Goal: Navigation & Orientation: Find specific page/section

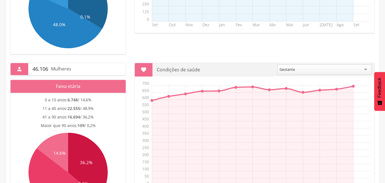
scroll to position [234, 0]
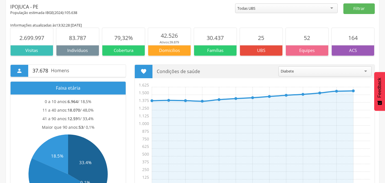
scroll to position [0, 0]
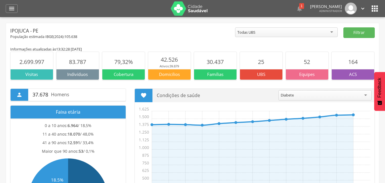
click at [9, 5] on icon "" at bounding box center [11, 8] width 7 height 7
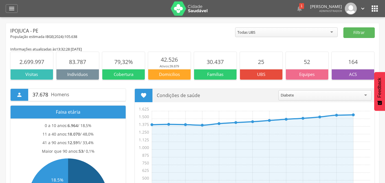
click at [10, 15] on div " Dashboard Supervisão Produtividade Mapa da cidade Mapa de cobertura Ranking A…" at bounding box center [192, 8] width 373 height 17
click at [10, 13] on div "" at bounding box center [12, 8] width 12 height 9
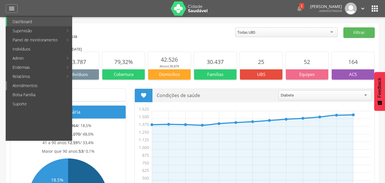
click at [48, 81] on link "Atendimentos" at bounding box center [39, 85] width 65 height 9
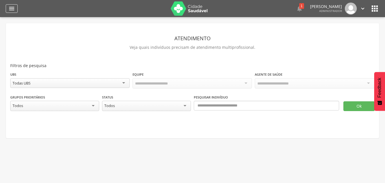
click at [8, 9] on div "" at bounding box center [12, 8] width 12 height 9
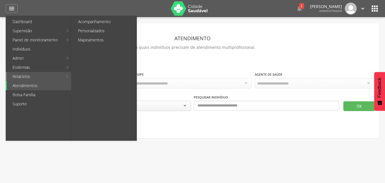
click at [37, 75] on link "Relatórios" at bounding box center [35, 76] width 56 height 9
click at [25, 76] on link "Relatórios" at bounding box center [35, 76] width 56 height 9
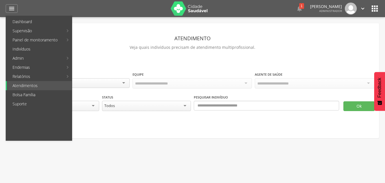
click at [165, 56] on div "Atendimento Veja quais indivíduos precisam de atendimento multiprofissional. Fi…" at bounding box center [192, 83] width 364 height 101
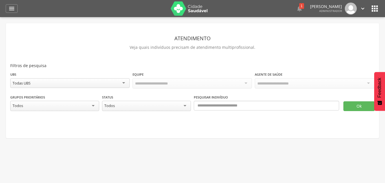
click at [151, 86] on div at bounding box center [191, 83] width 119 height 10
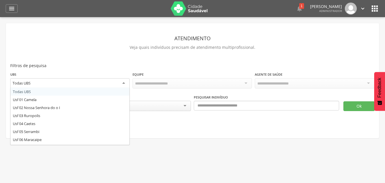
click at [90, 83] on div "Todas UBS" at bounding box center [69, 83] width 119 height 10
click at [88, 83] on div "Todas UBS" at bounding box center [69, 83] width 119 height 10
click at [86, 53] on div "Atendimento Veja quais indivíduos precisam de atendimento multiprofissional. Fi…" at bounding box center [192, 83] width 364 height 101
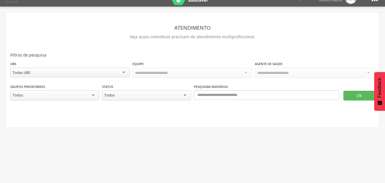
scroll to position [17, 0]
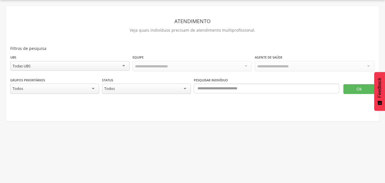
click at [62, 90] on div "Todos" at bounding box center [54, 88] width 89 height 10
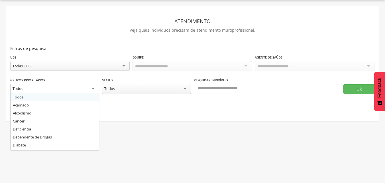
click at [62, 88] on div "Todos" at bounding box center [54, 88] width 89 height 10
click at [122, 89] on div "Todos" at bounding box center [146, 88] width 89 height 10
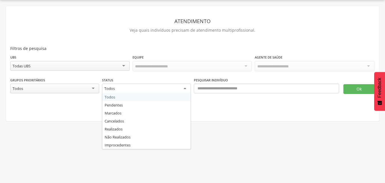
click at [106, 26] on p "Veja quais indivíduos precisam de atendimento multiprofissional." at bounding box center [192, 30] width 364 height 8
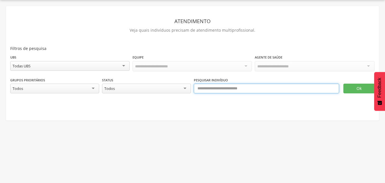
click at [236, 89] on input "text" at bounding box center [266, 88] width 145 height 10
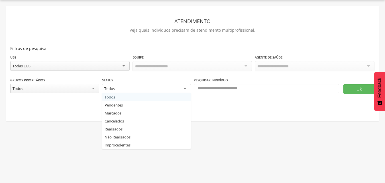
click at [144, 89] on div "Todos" at bounding box center [146, 88] width 89 height 10
click at [144, 96] on fieldset "UBS ********* Todas UBS Todas UBS Usf 01 Camela Usf 02 [GEOGRAPHIC_DATA] Usf 03…" at bounding box center [192, 79] width 364 height 51
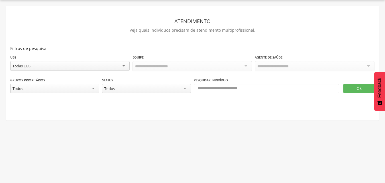
click at [353, 79] on div "Ok" at bounding box center [357, 85] width 36 height 17
click at [351, 91] on button "Ok" at bounding box center [358, 88] width 31 height 10
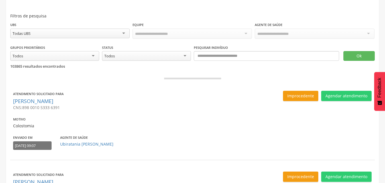
scroll to position [0, 0]
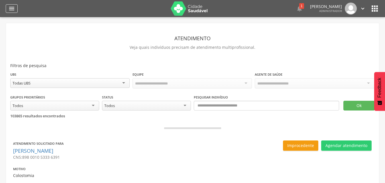
click at [11, 7] on icon "" at bounding box center [11, 8] width 7 height 7
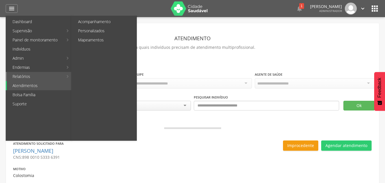
click at [31, 75] on link "Relatórios" at bounding box center [35, 76] width 56 height 9
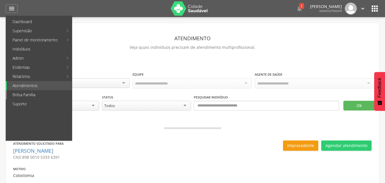
click at [30, 95] on link "Bolsa Família" at bounding box center [39, 94] width 65 height 9
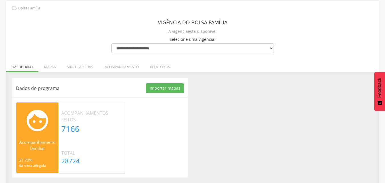
scroll to position [23, 0]
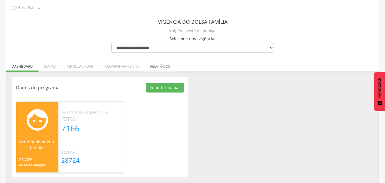
click at [158, 66] on li "Relatórios" at bounding box center [159, 64] width 31 height 13
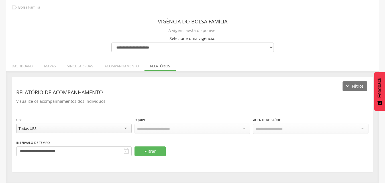
scroll to position [23, 0]
click at [156, 100] on p "Visualize os acompanhamentos dos indivíduos" at bounding box center [192, 101] width 352 height 8
click at [168, 131] on div at bounding box center [191, 128] width 115 height 10
click at [235, 92] on header "Relatório de acompanhamento" at bounding box center [192, 92] width 352 height 10
drag, startPoint x: 195, startPoint y: 100, endPoint x: 191, endPoint y: 99, distance: 4.0
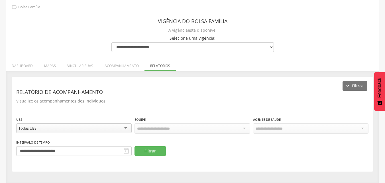
click at [195, 100] on p "Visualize os acompanhamentos dos indivíduos" at bounding box center [192, 101] width 352 height 8
click at [54, 128] on div "Todas UBS" at bounding box center [73, 128] width 115 height 10
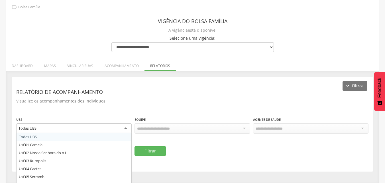
click at [54, 128] on div "Todas UBS" at bounding box center [73, 128] width 115 height 10
click at [53, 110] on div "**********" at bounding box center [192, 124] width 361 height 94
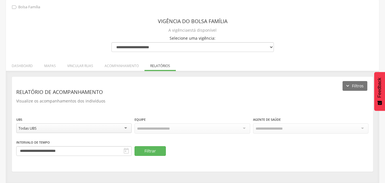
click at [47, 64] on li "Mapas" at bounding box center [49, 64] width 23 height 13
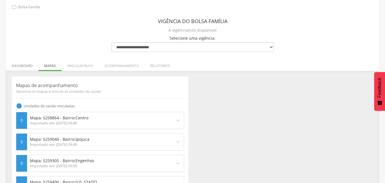
click at [22, 65] on li "Dashboard" at bounding box center [22, 64] width 32 height 13
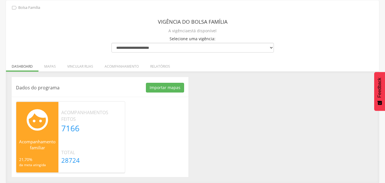
click at [212, 130] on div "Dados do programa Importar mapas As ruas do(s) mapa(s) estão sendo processadas.…" at bounding box center [192, 127] width 370 height 100
click at [8, 86] on div "Dados do programa Importar mapas As ruas do(s) mapa(s) estão sendo processadas.…" at bounding box center [99, 127] width 185 height 100
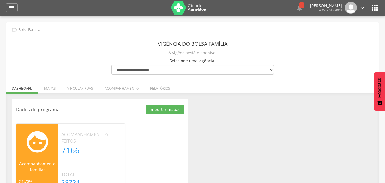
scroll to position [0, 0]
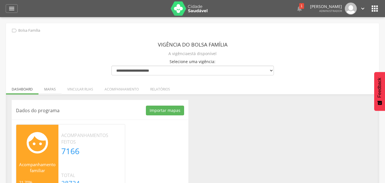
click at [49, 89] on li "Mapas" at bounding box center [49, 87] width 23 height 13
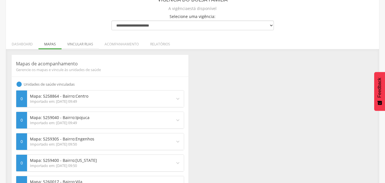
scroll to position [57, 0]
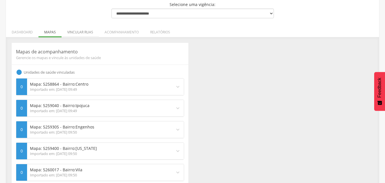
click at [79, 35] on li "Vincular ruas" at bounding box center [80, 30] width 37 height 13
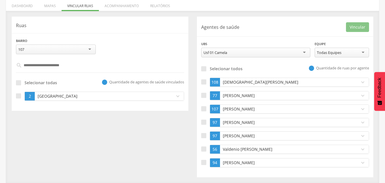
scroll to position [83, 0]
click at [110, 95] on p "[GEOGRAPHIC_DATA]" at bounding box center [103, 96] width 134 height 6
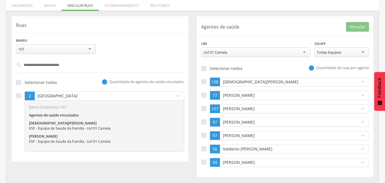
click at [72, 126] on div "ESF - Equipe de Saude da Familia - Usf 01 Camela" at bounding box center [104, 128] width 150 height 5
click at [83, 170] on div "**********" at bounding box center [192, 96] width 370 height 160
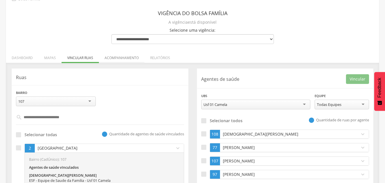
scroll to position [0, 0]
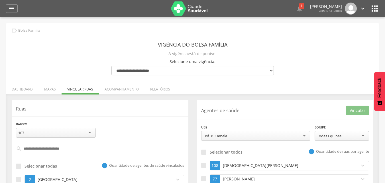
click at [42, 54] on div "**********" at bounding box center [192, 144] width 373 height 243
click at [13, 33] on icon "" at bounding box center [14, 30] width 6 height 6
click at [9, 55] on div "**********" at bounding box center [192, 144] width 373 height 243
click at [50, 89] on li "Mapas" at bounding box center [49, 87] width 23 height 13
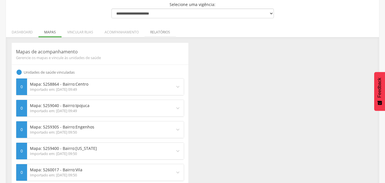
click at [157, 36] on li "Relatórios" at bounding box center [159, 30] width 31 height 13
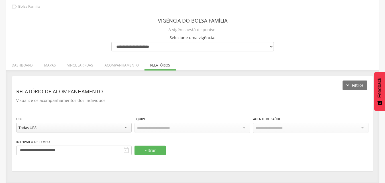
scroll to position [23, 0]
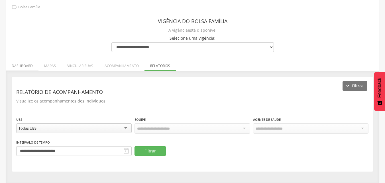
click at [21, 68] on li "Dashboard" at bounding box center [22, 64] width 32 height 13
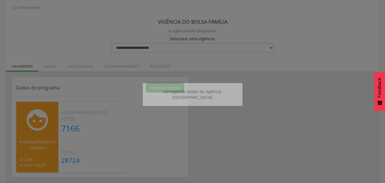
scroll to position [23, 0]
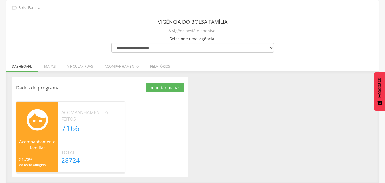
click at [230, 121] on div "Dados do programa Importar mapas As ruas do(s) mapa(s) estão sendo processadas.…" at bounding box center [192, 127] width 370 height 100
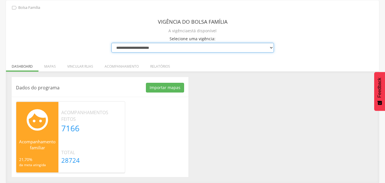
click at [144, 48] on select "**********" at bounding box center [192, 48] width 162 height 10
click at [111, 43] on select "**********" at bounding box center [192, 48] width 162 height 10
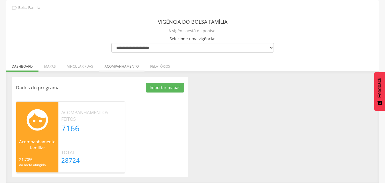
click at [116, 61] on li "Acompanhamento" at bounding box center [122, 64] width 46 height 13
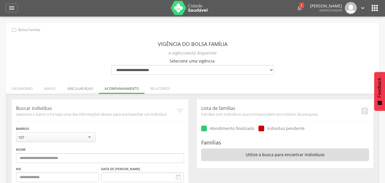
scroll to position [0, 0]
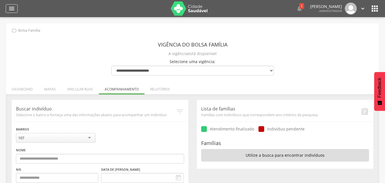
click at [10, 8] on icon "" at bounding box center [11, 8] width 7 height 7
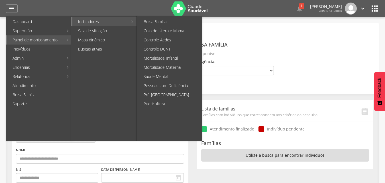
click at [91, 19] on link "Indicadores" at bounding box center [100, 21] width 56 height 9
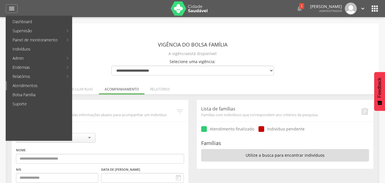
click at [40, 86] on link "Atendimentos" at bounding box center [39, 85] width 65 height 9
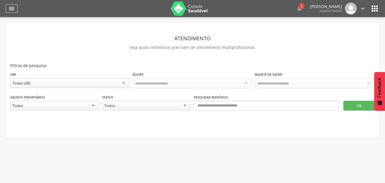
click at [9, 7] on icon "" at bounding box center [11, 8] width 7 height 7
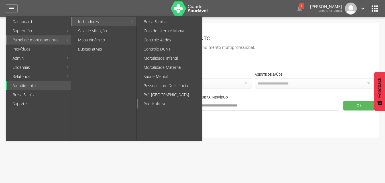
click at [165, 103] on link "Puericultura" at bounding box center [170, 103] width 64 height 9
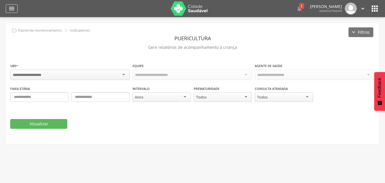
click at [12, 8] on icon "" at bounding box center [11, 8] width 7 height 7
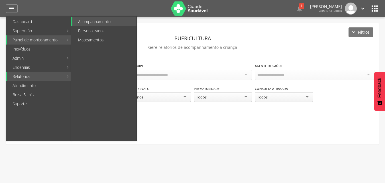
click at [89, 17] on ul "Acompanhamento Personalizados Mapeamentos" at bounding box center [104, 78] width 66 height 125
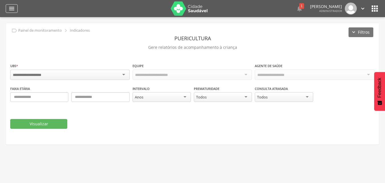
click at [12, 6] on icon "" at bounding box center [11, 8] width 7 height 7
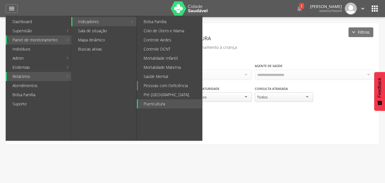
click at [175, 88] on link "Pessoas com Deficiência" at bounding box center [170, 85] width 64 height 9
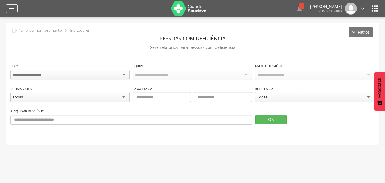
click at [12, 11] on icon "" at bounding box center [11, 8] width 7 height 7
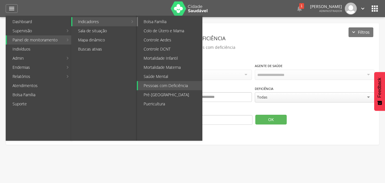
click at [160, 23] on link "Bolsa Família" at bounding box center [170, 21] width 64 height 9
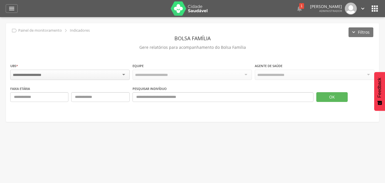
click at [372, 10] on icon "" at bounding box center [374, 8] width 9 height 9
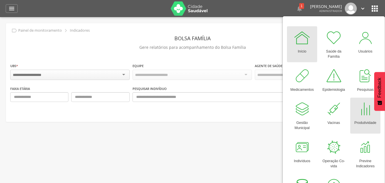
click at [362, 113] on div at bounding box center [365, 108] width 17 height 17
